Goal: Navigation & Orientation: Locate item on page

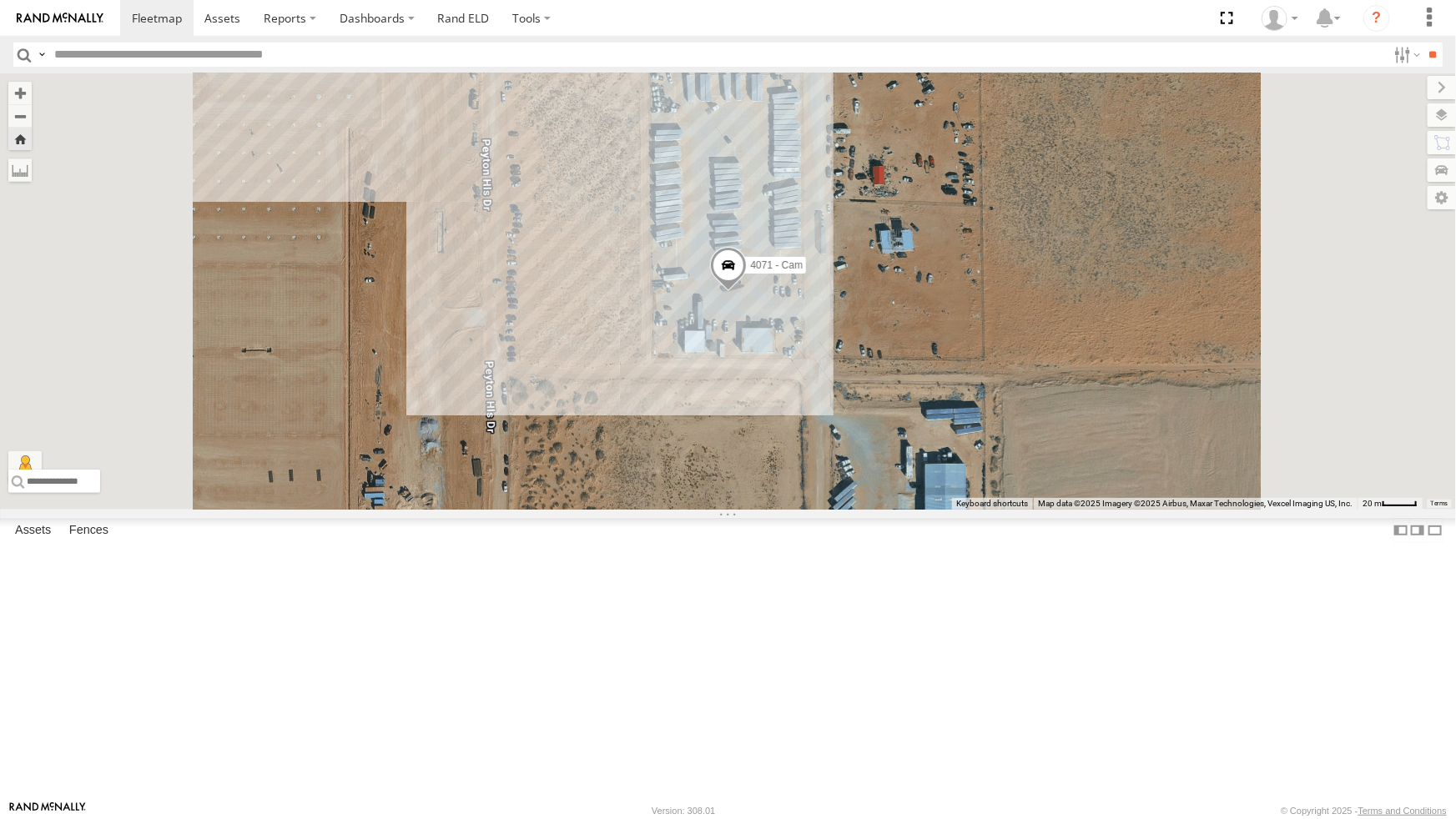
click at [489, 498] on div "4071 - Cam" at bounding box center [728, 291] width 1456 height 436
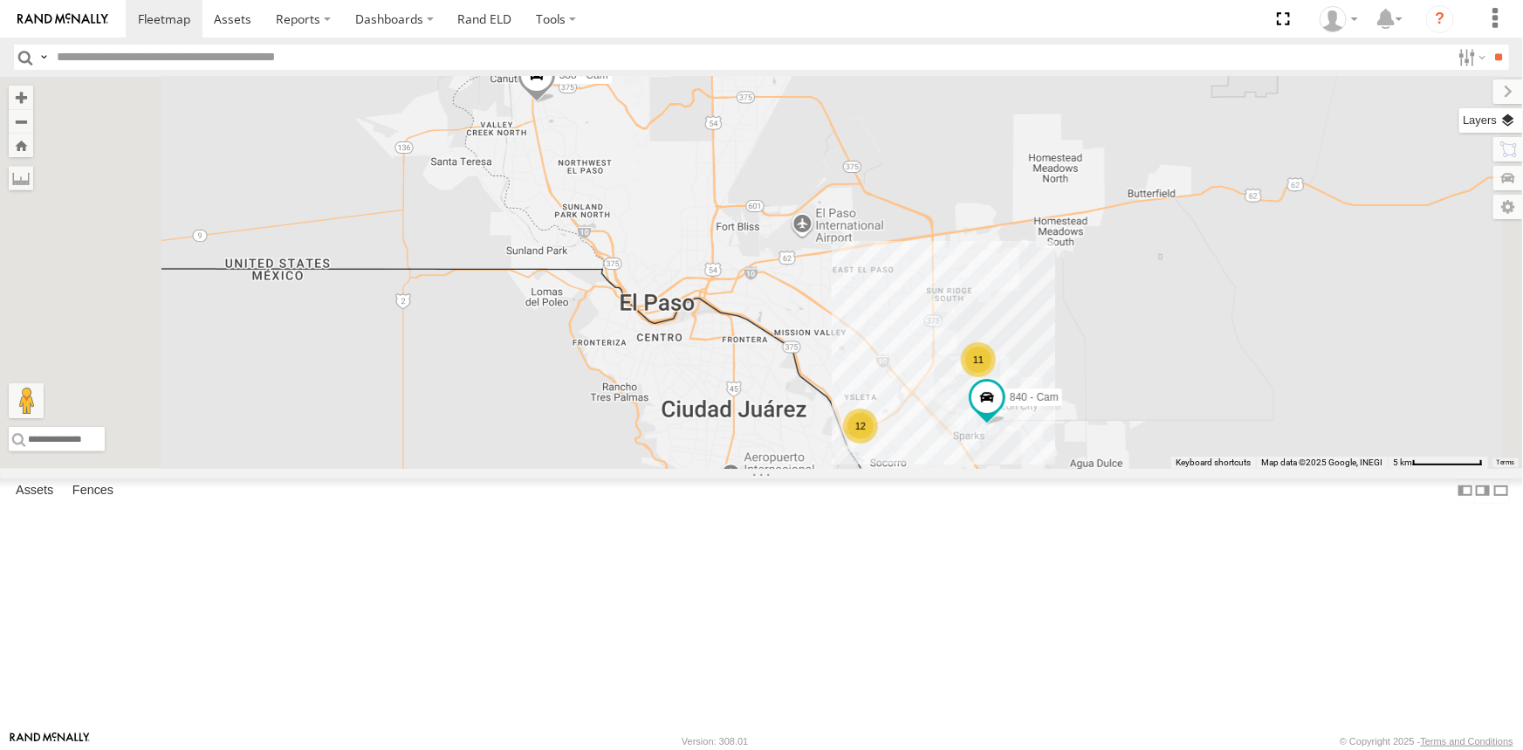
click at [1506, 113] on label at bounding box center [1491, 120] width 64 height 24
click at [0, 0] on span "Basemaps" at bounding box center [0, 0] width 0 height 0
click at [0, 0] on span "Satellite + Roadmap" at bounding box center [0, 0] width 0 height 0
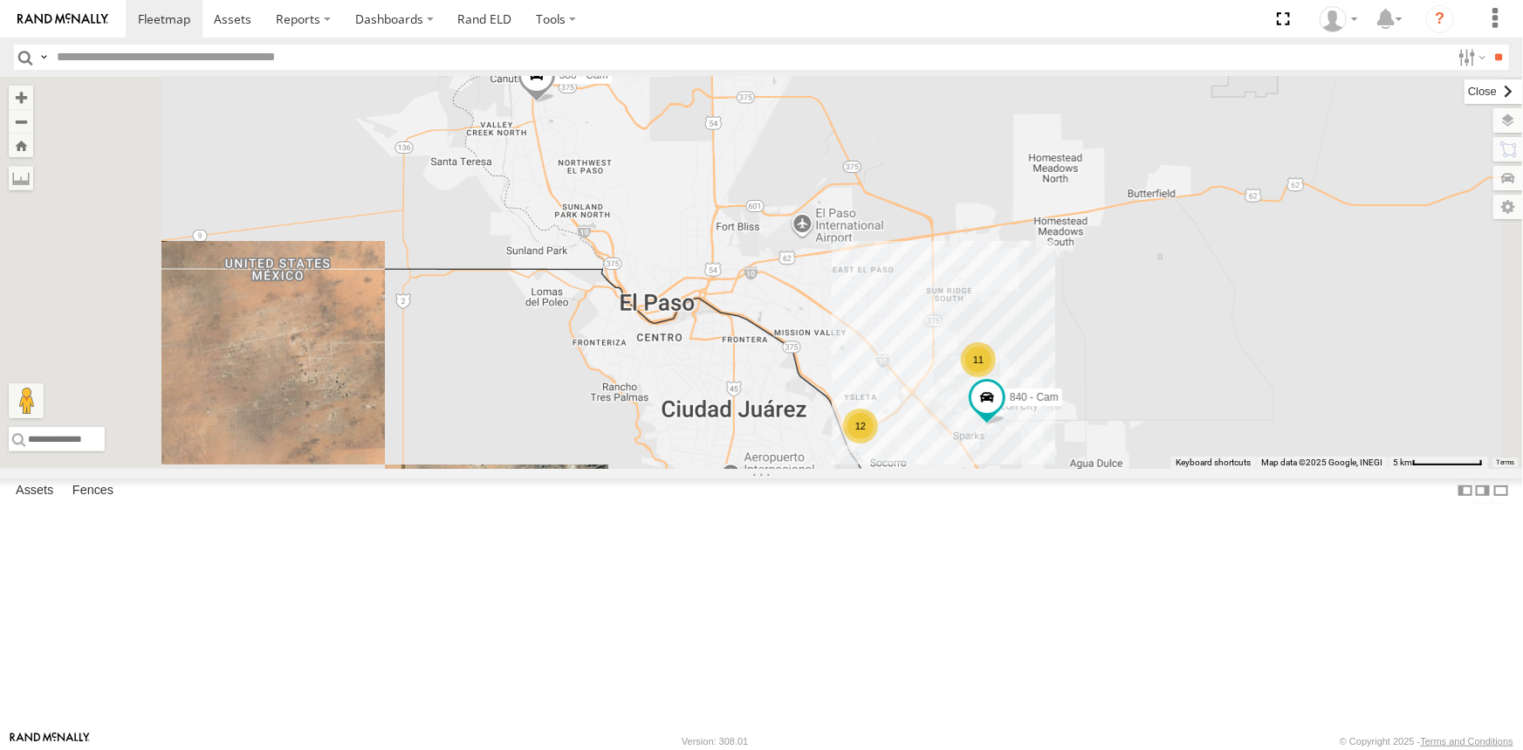
click at [1464, 93] on label at bounding box center [1493, 91] width 58 height 24
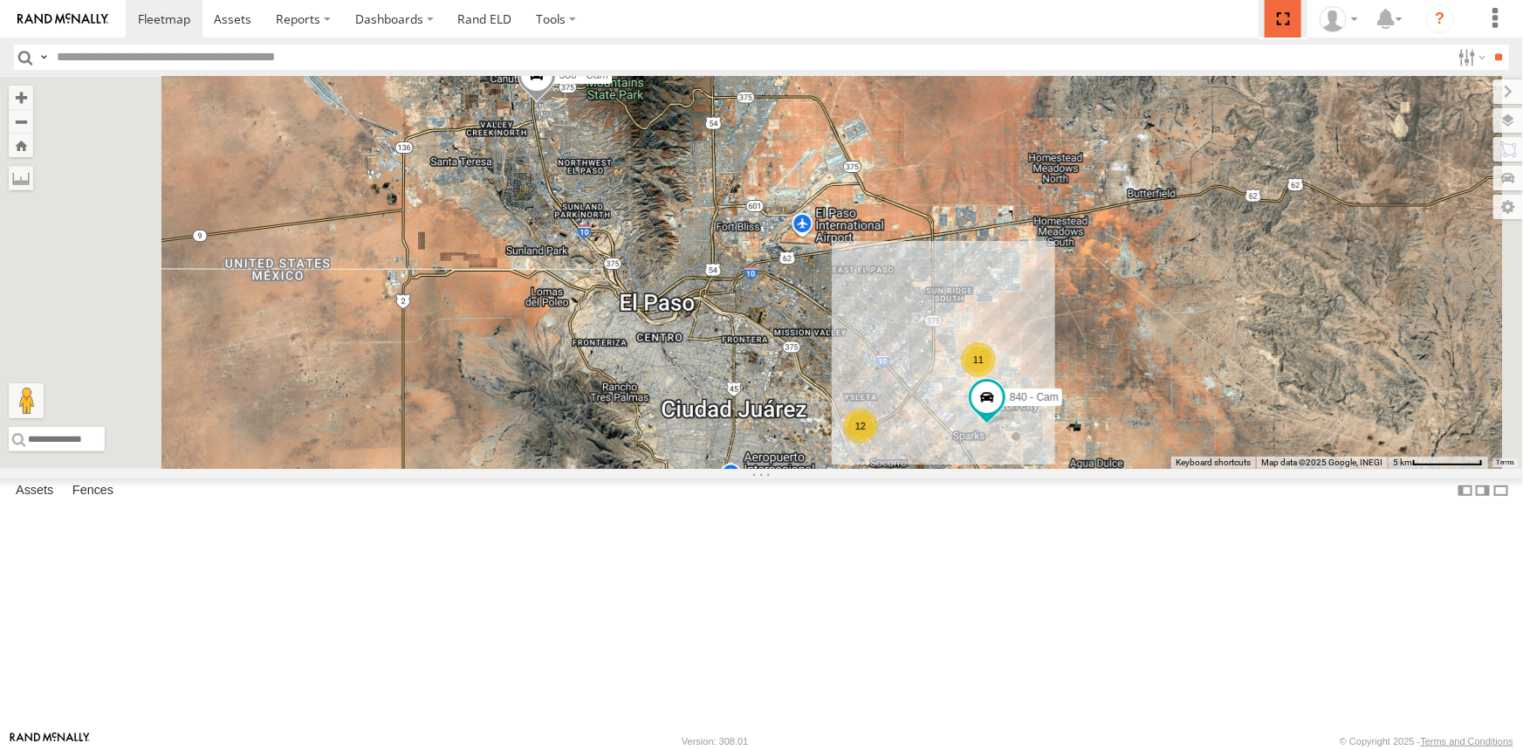
click at [1288, 17] on span at bounding box center [1282, 19] width 36 height 38
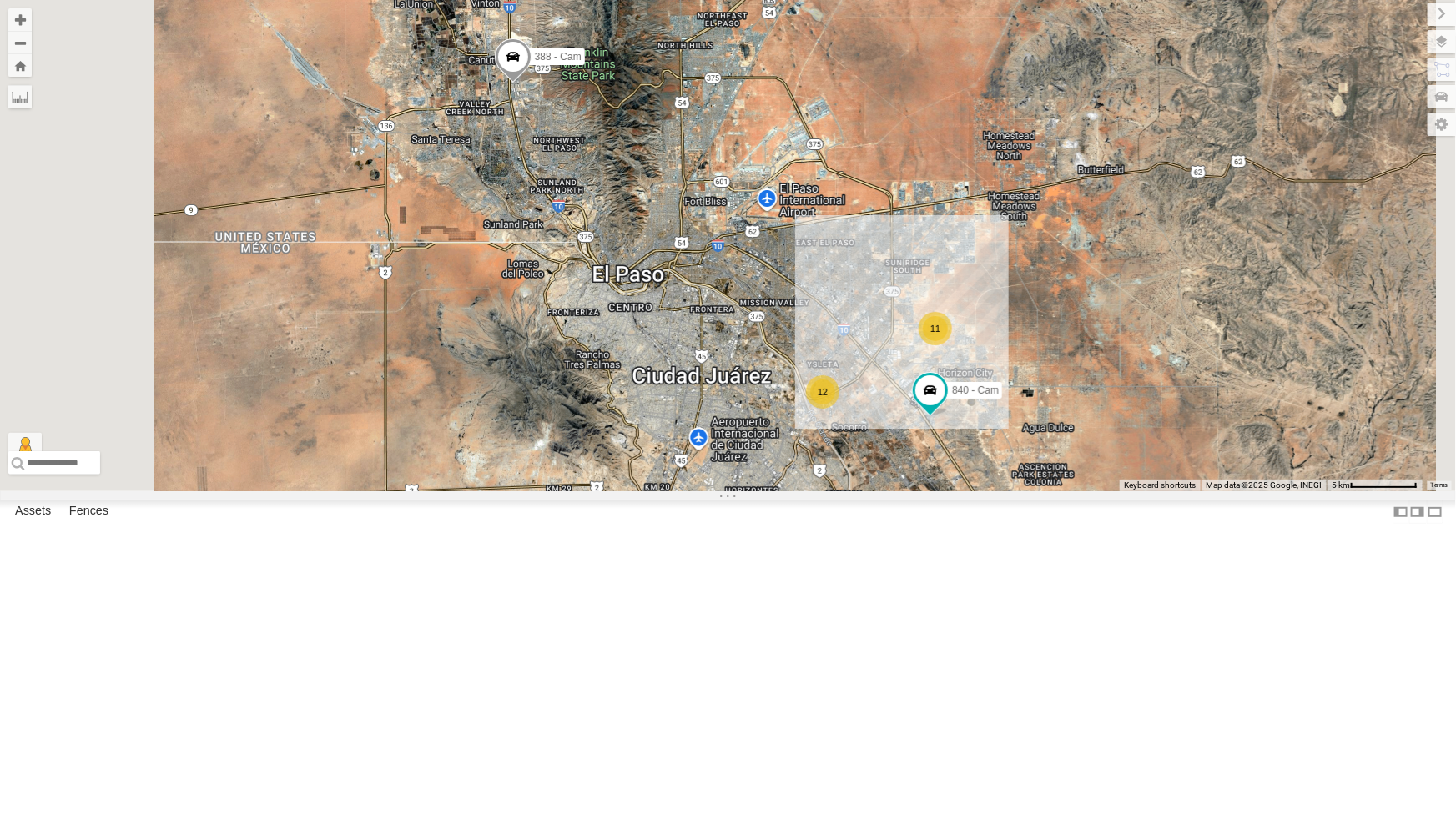
click at [0, 0] on div "442 - Cam All Assets" at bounding box center [0, 0] width 0 height 0
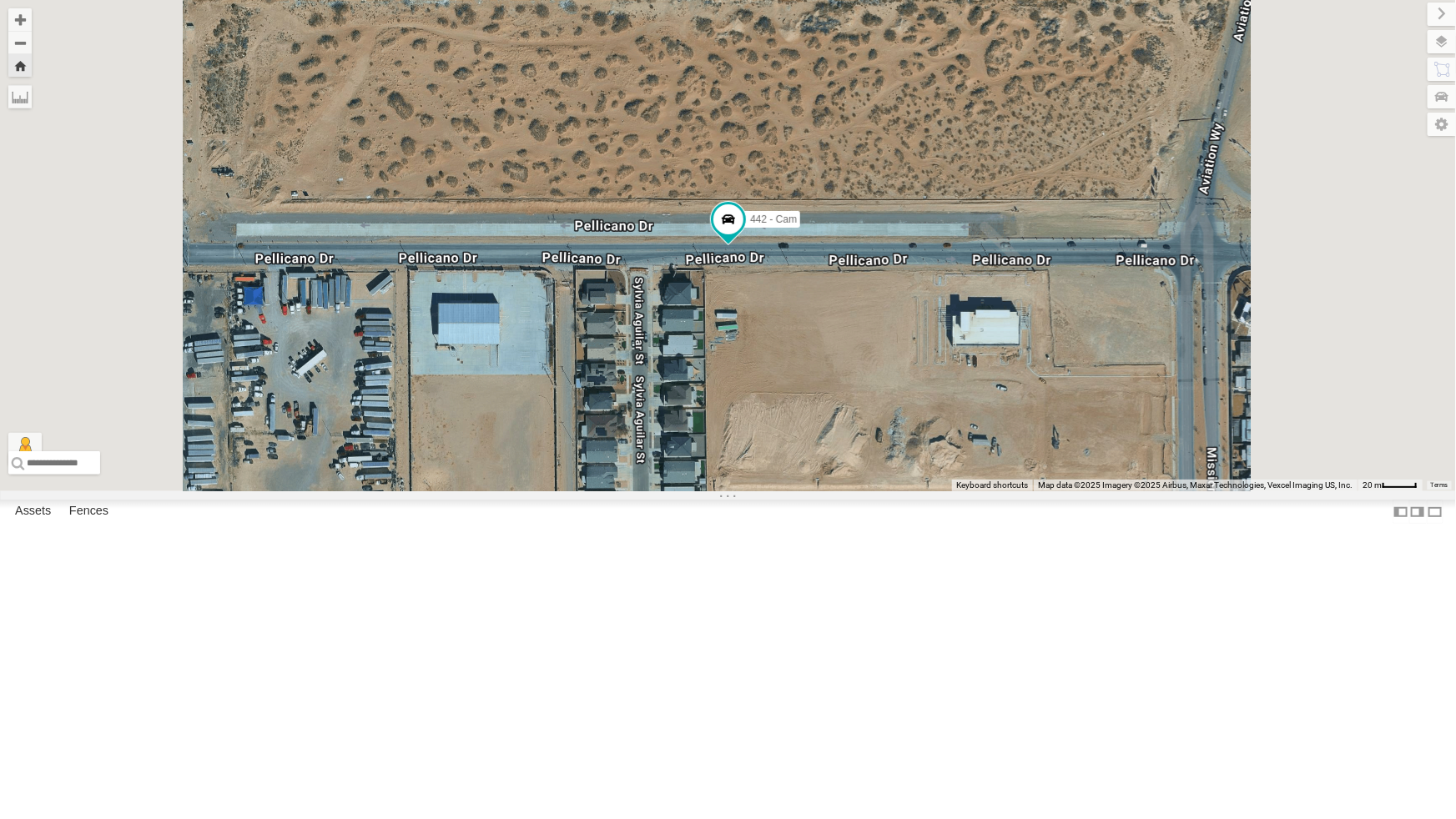
click at [0, 0] on div "All Assets" at bounding box center [0, 0] width 0 height 0
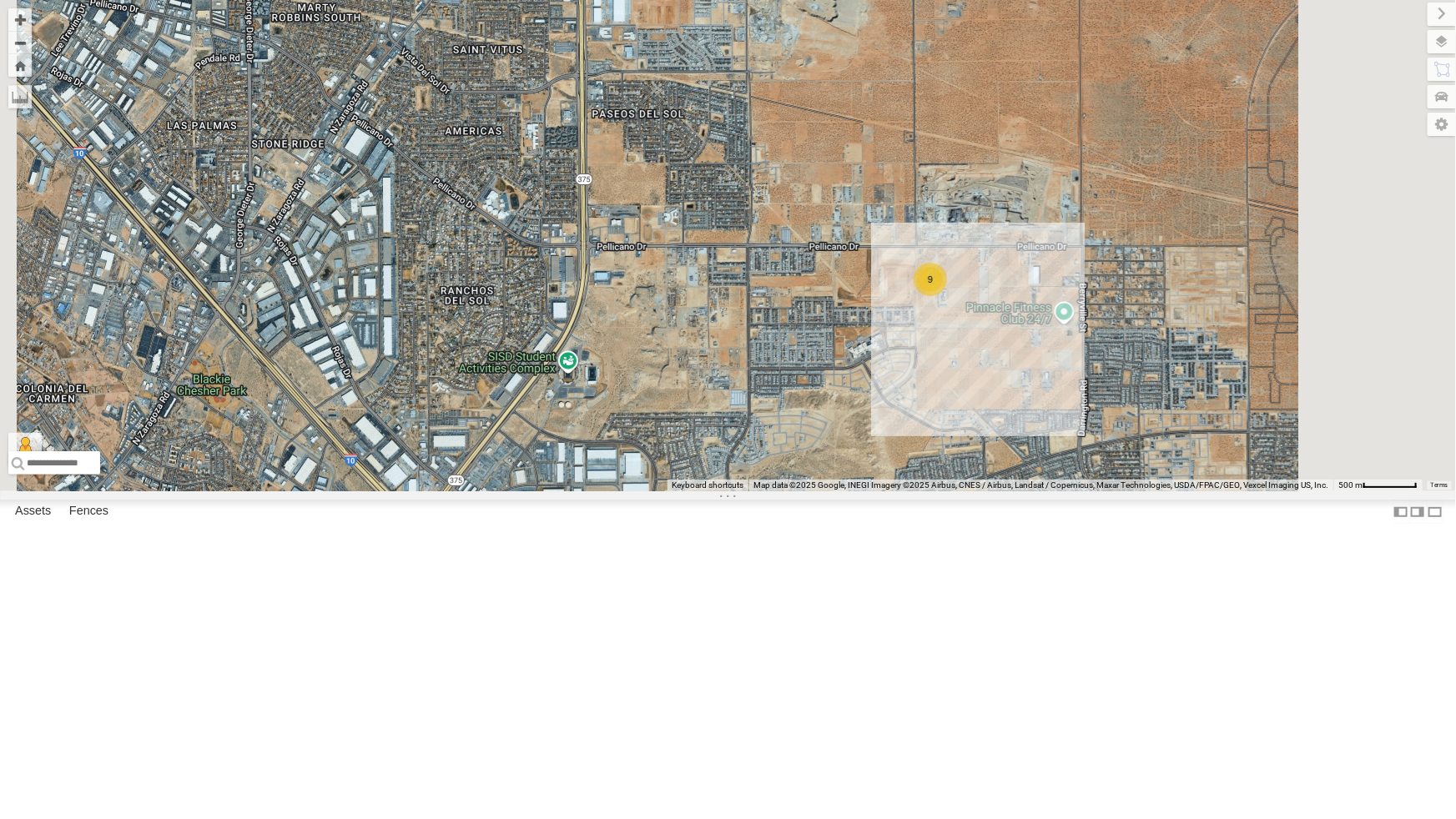
click at [0, 0] on div "212 - Cam" at bounding box center [0, 0] width 0 height 0
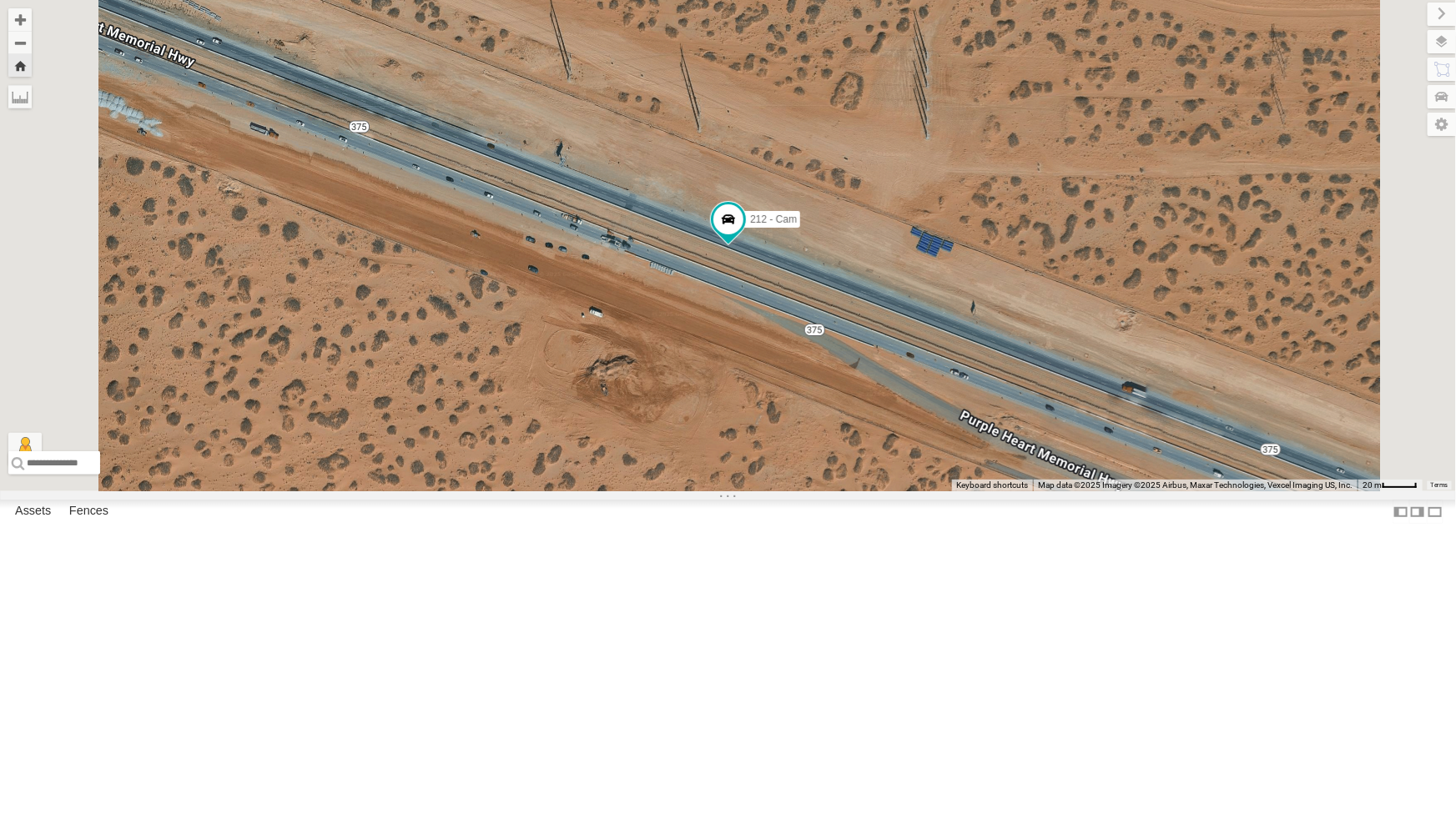
click at [0, 0] on div "212 - Cam" at bounding box center [0, 0] width 0 height 0
click at [0, 0] on div "442 - Cam" at bounding box center [0, 0] width 0 height 0
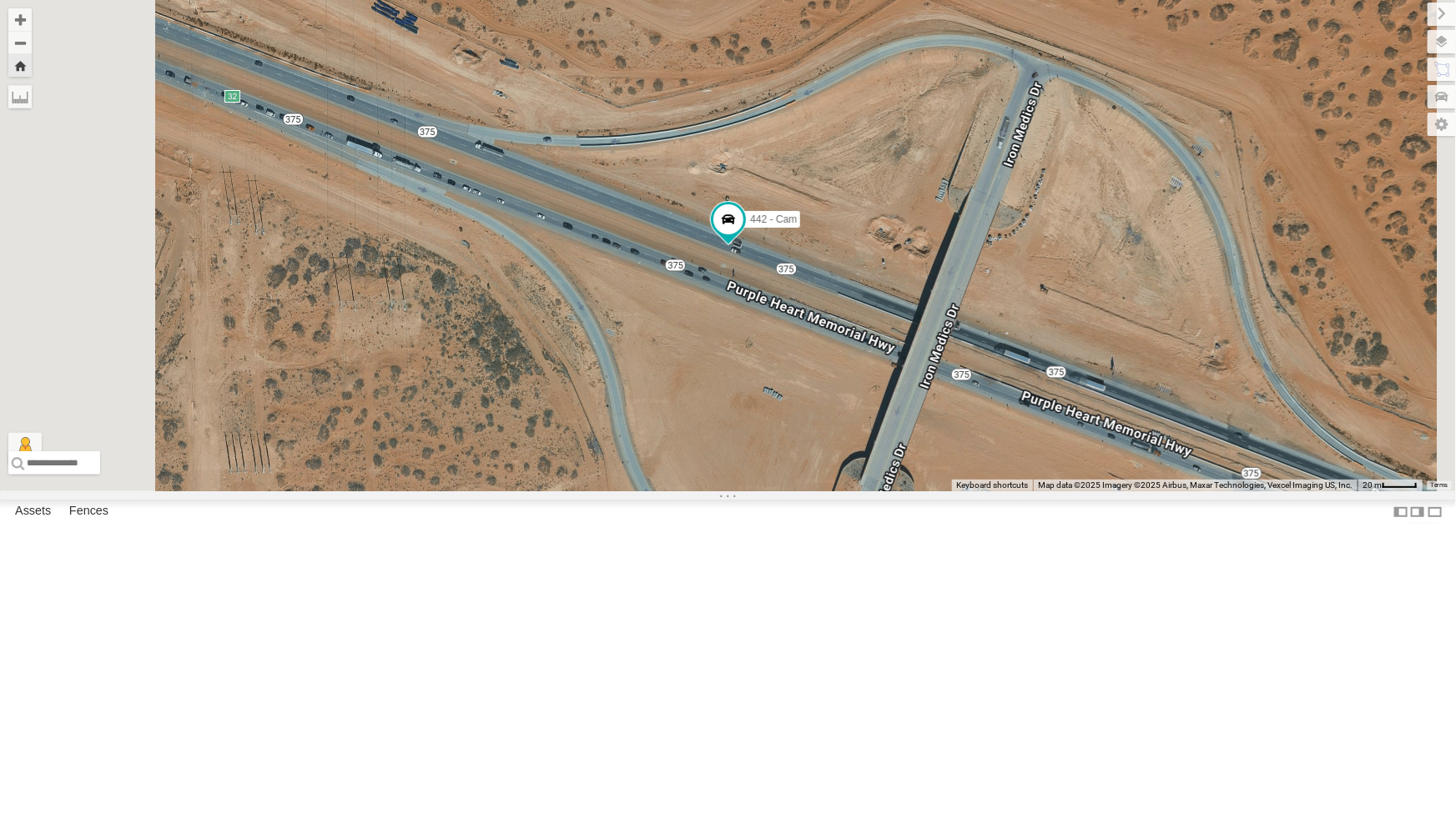
click at [0, 0] on div "212 - Cam" at bounding box center [0, 0] width 0 height 0
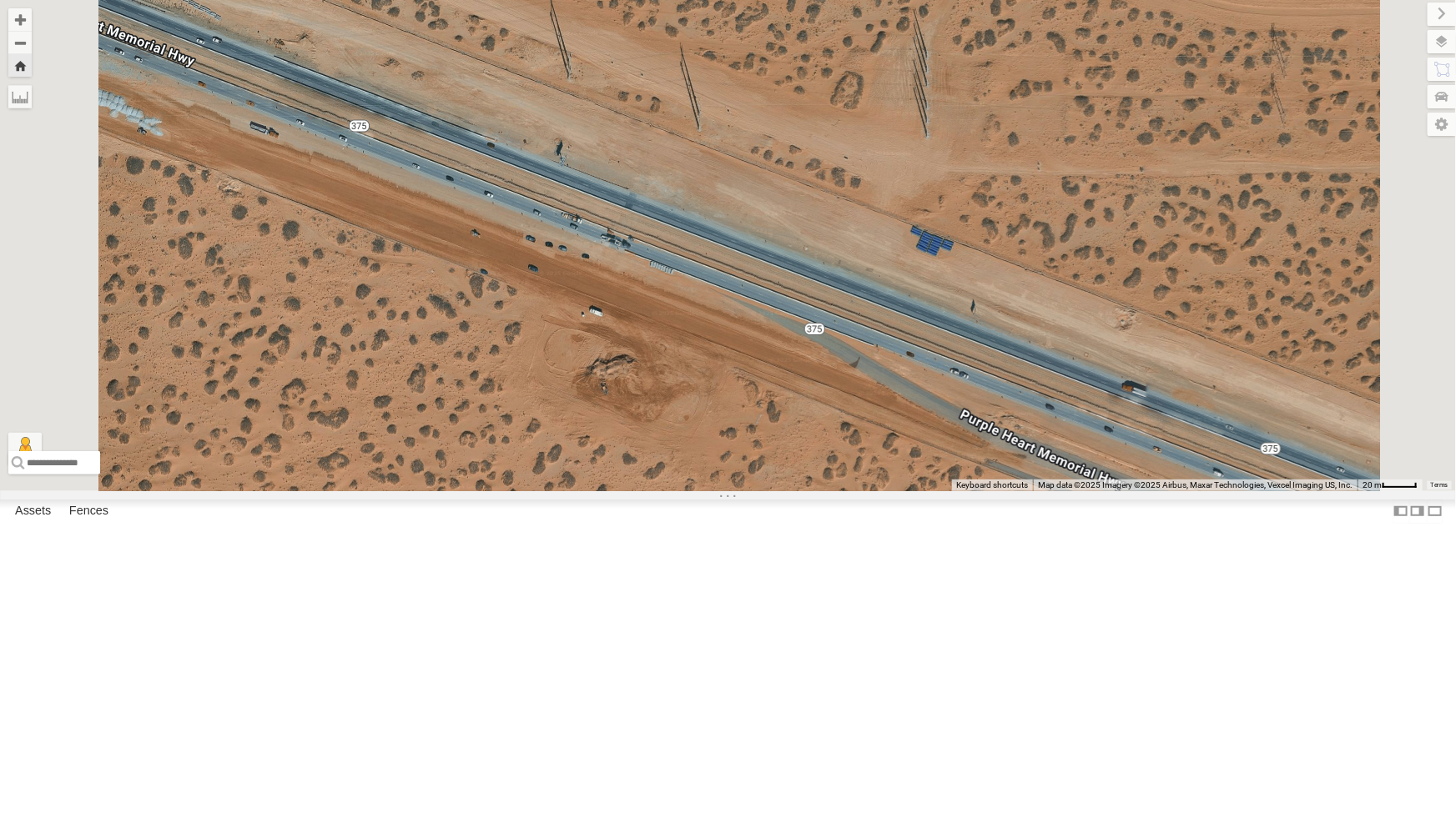
click at [0, 0] on div "212 - Cam" at bounding box center [0, 0] width 0 height 0
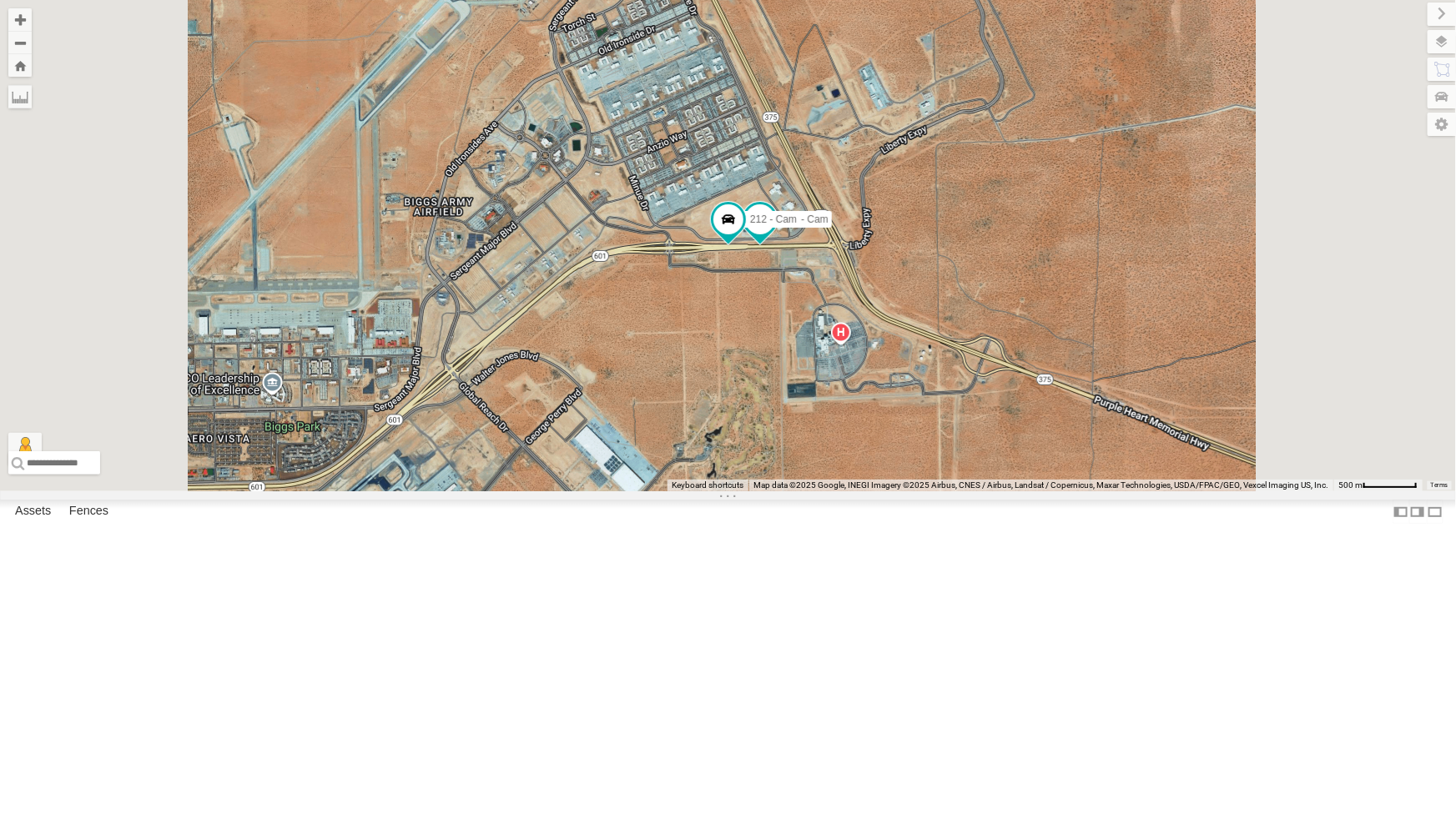
click at [0, 0] on div "212 - Cam" at bounding box center [0, 0] width 0 height 0
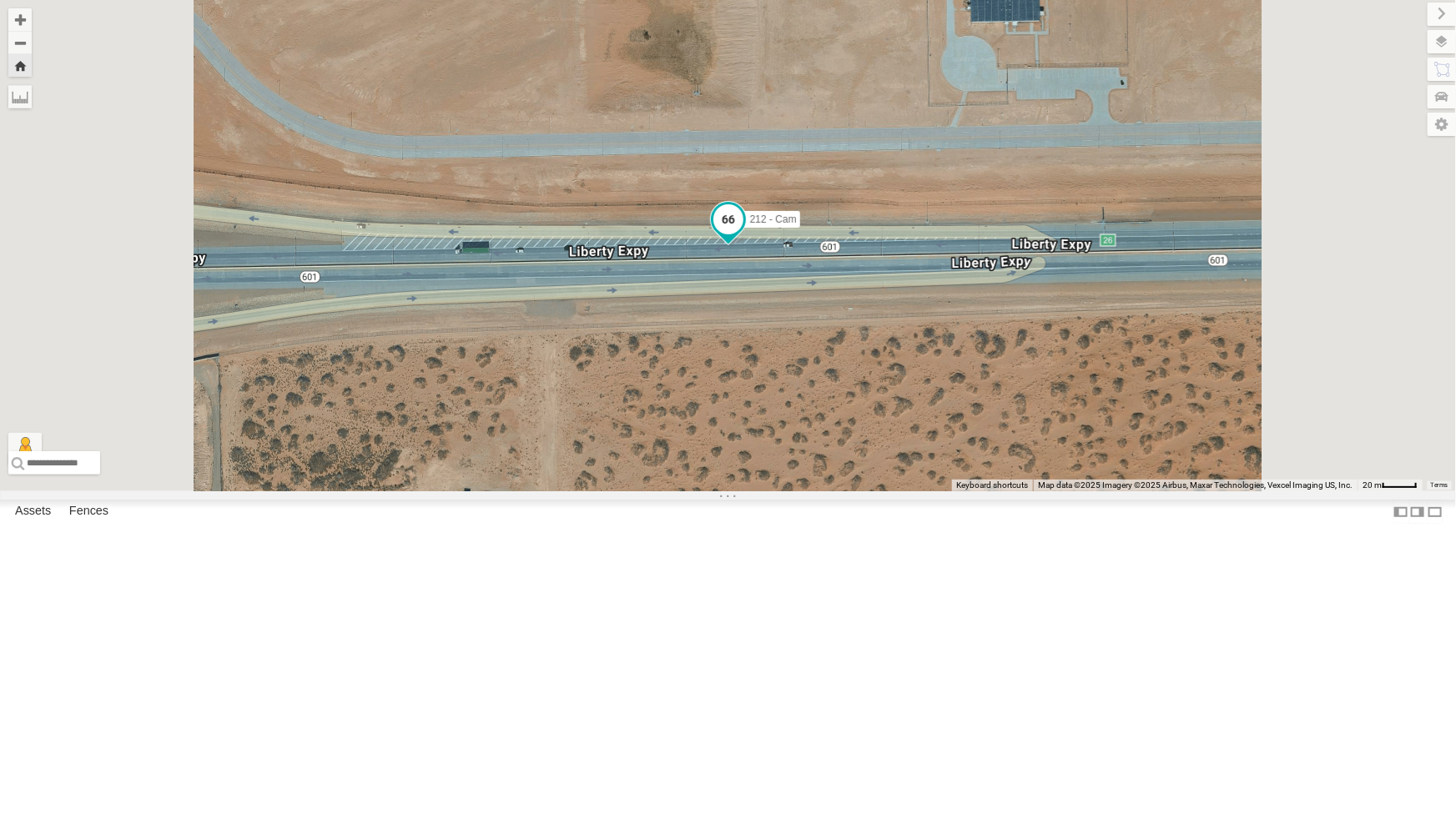
click at [743, 233] on span at bounding box center [727, 218] width 30 height 30
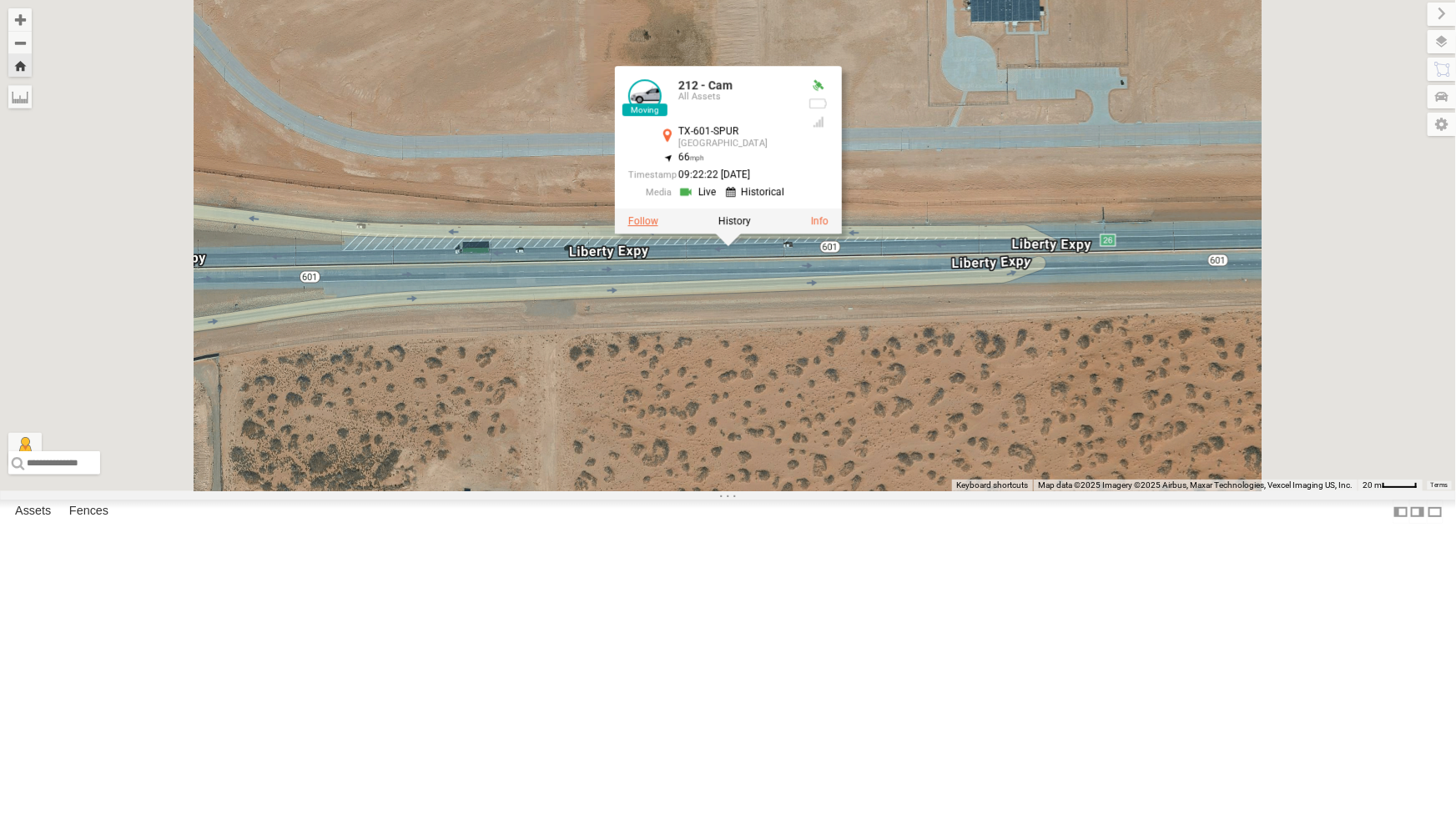
click at [658, 226] on label at bounding box center [641, 220] width 30 height 11
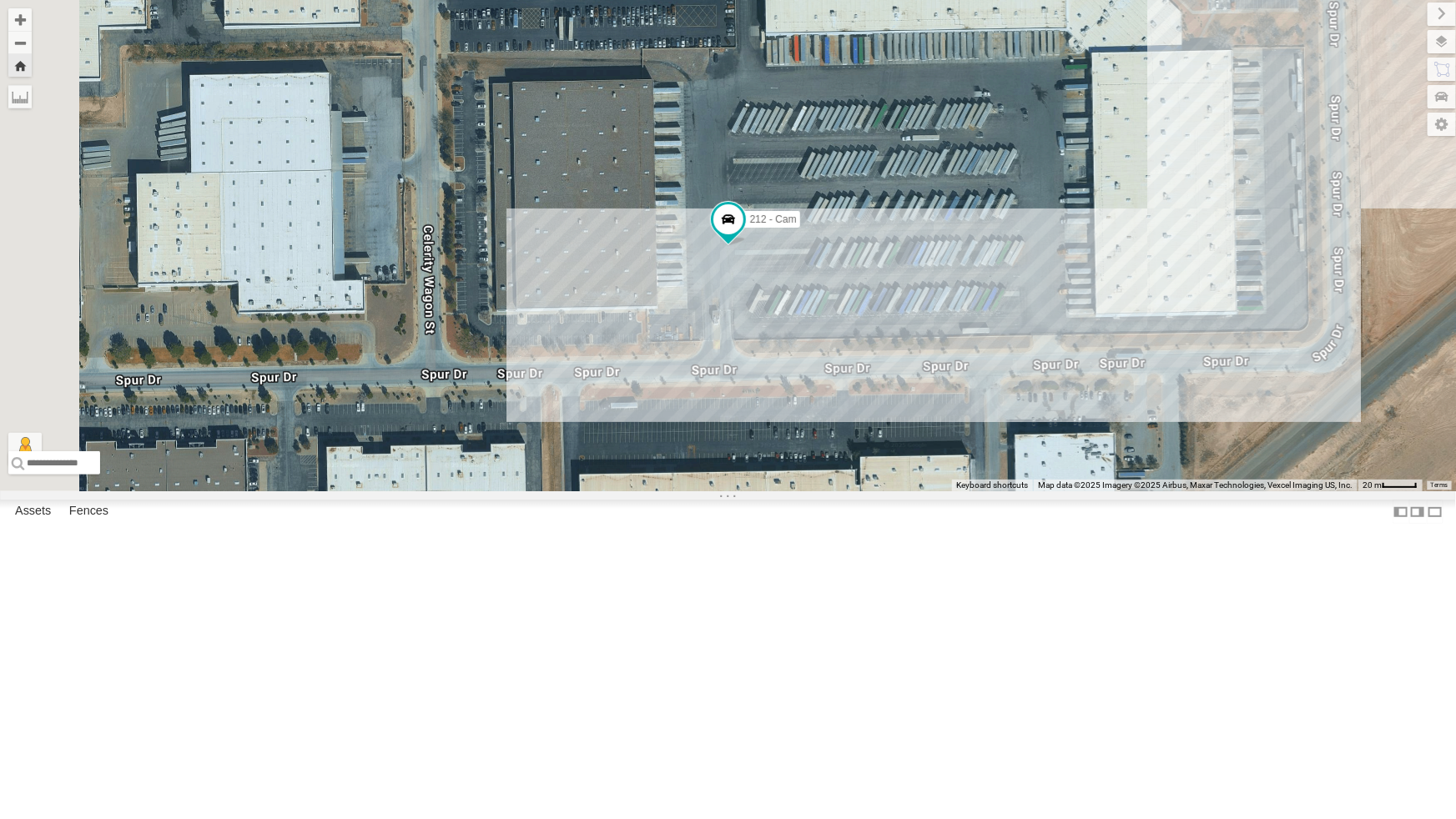
click at [787, 472] on div "212 - Cam" at bounding box center [728, 246] width 1456 height 491
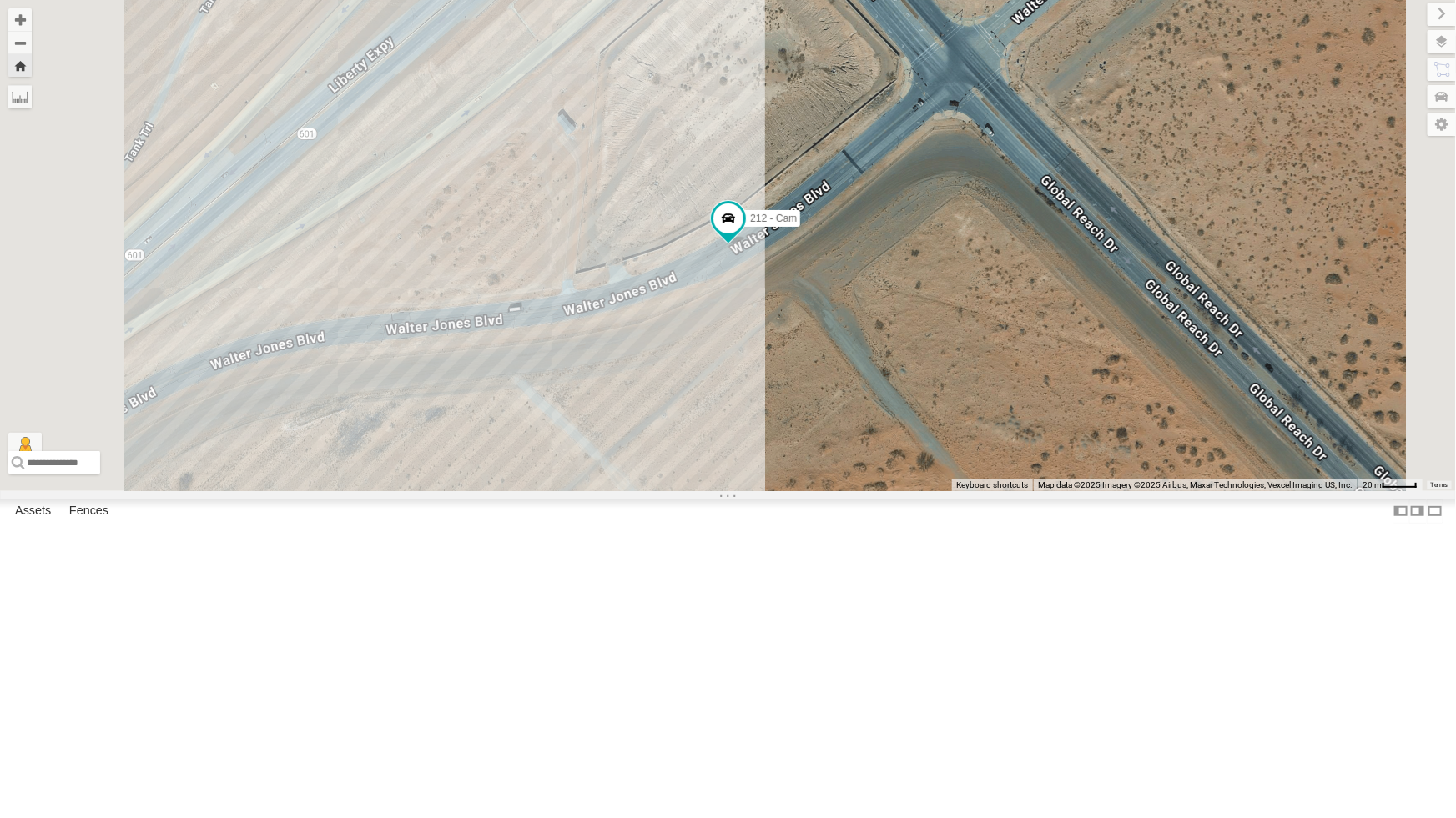
click at [717, 233] on div "212 - Cam" at bounding box center [728, 246] width 1456 height 491
